Goal: Find specific page/section: Find specific page/section

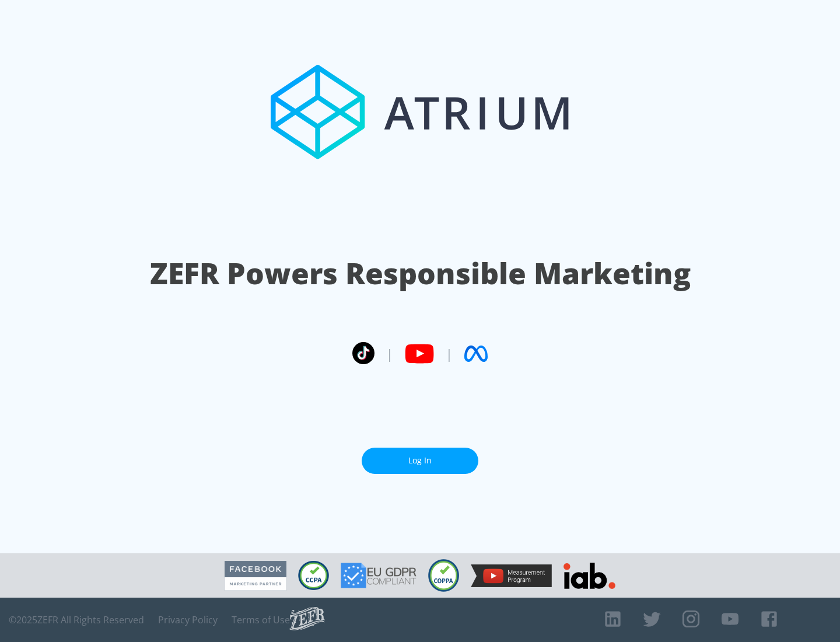
click at [420, 460] on link "Log In" at bounding box center [420, 461] width 117 height 26
